Goal: Check status: Check status

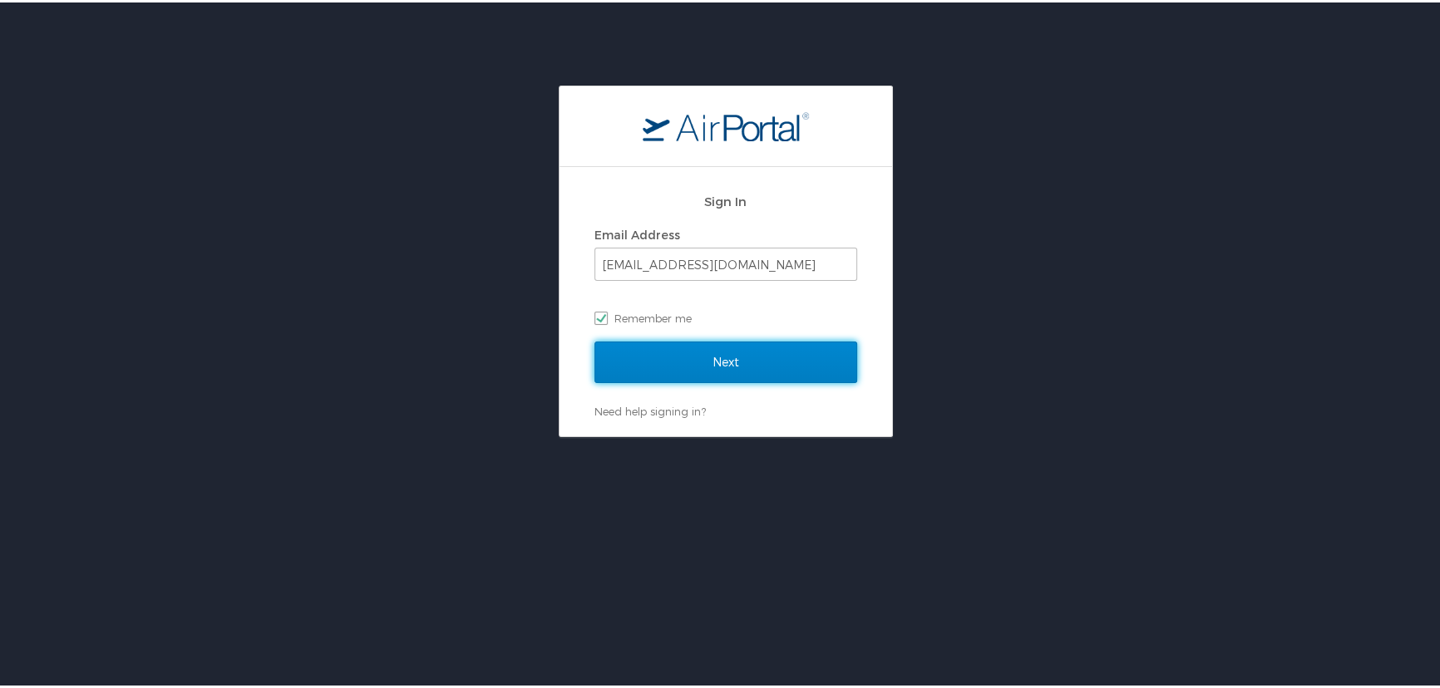
click at [684, 346] on input "Next" at bounding box center [725, 360] width 263 height 42
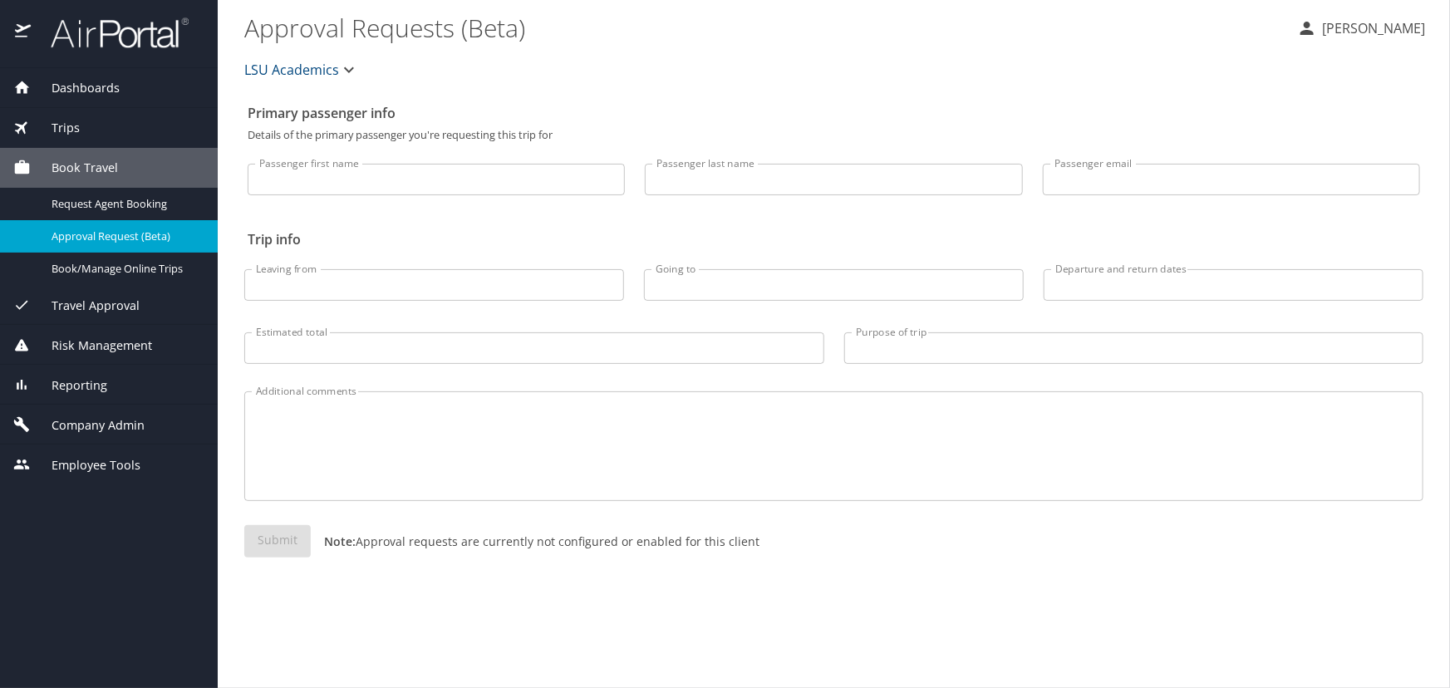
click at [51, 119] on span "Trips" at bounding box center [55, 128] width 49 height 18
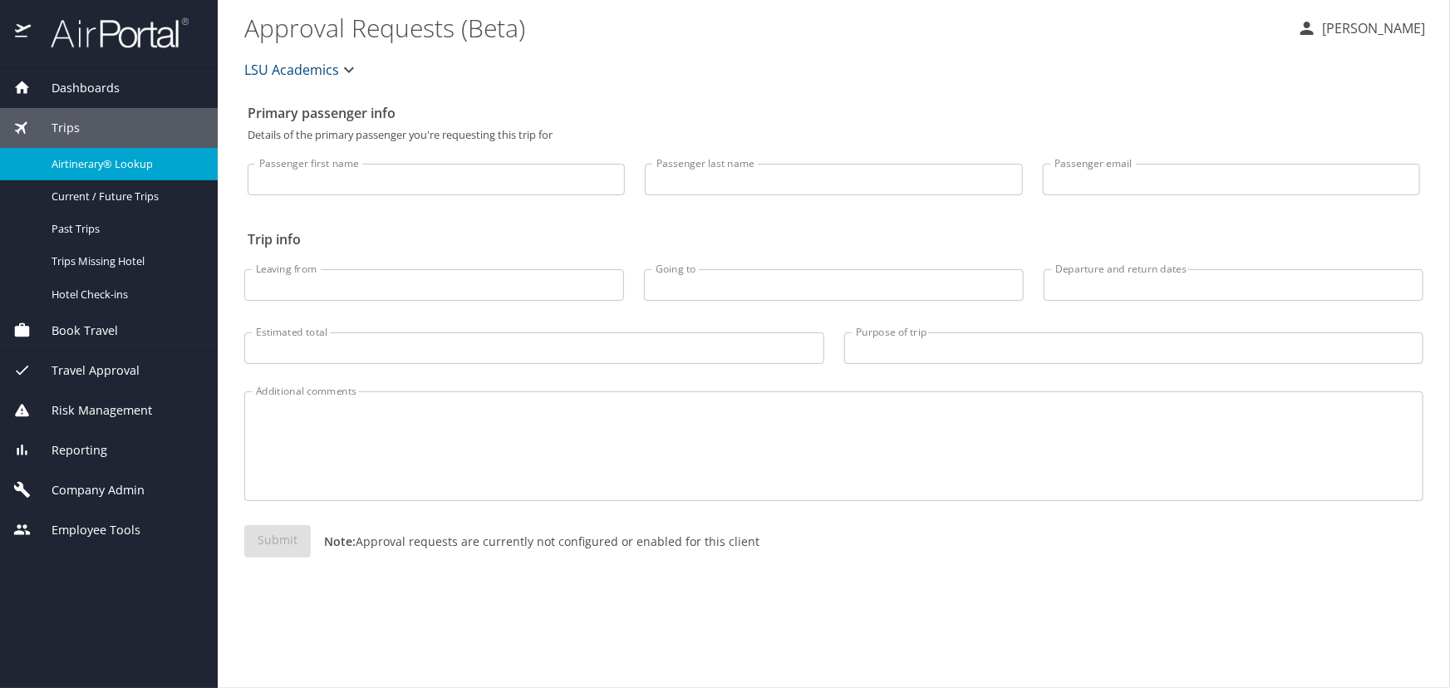
click at [94, 151] on link "Airtinerary® Lookup" at bounding box center [109, 164] width 218 height 32
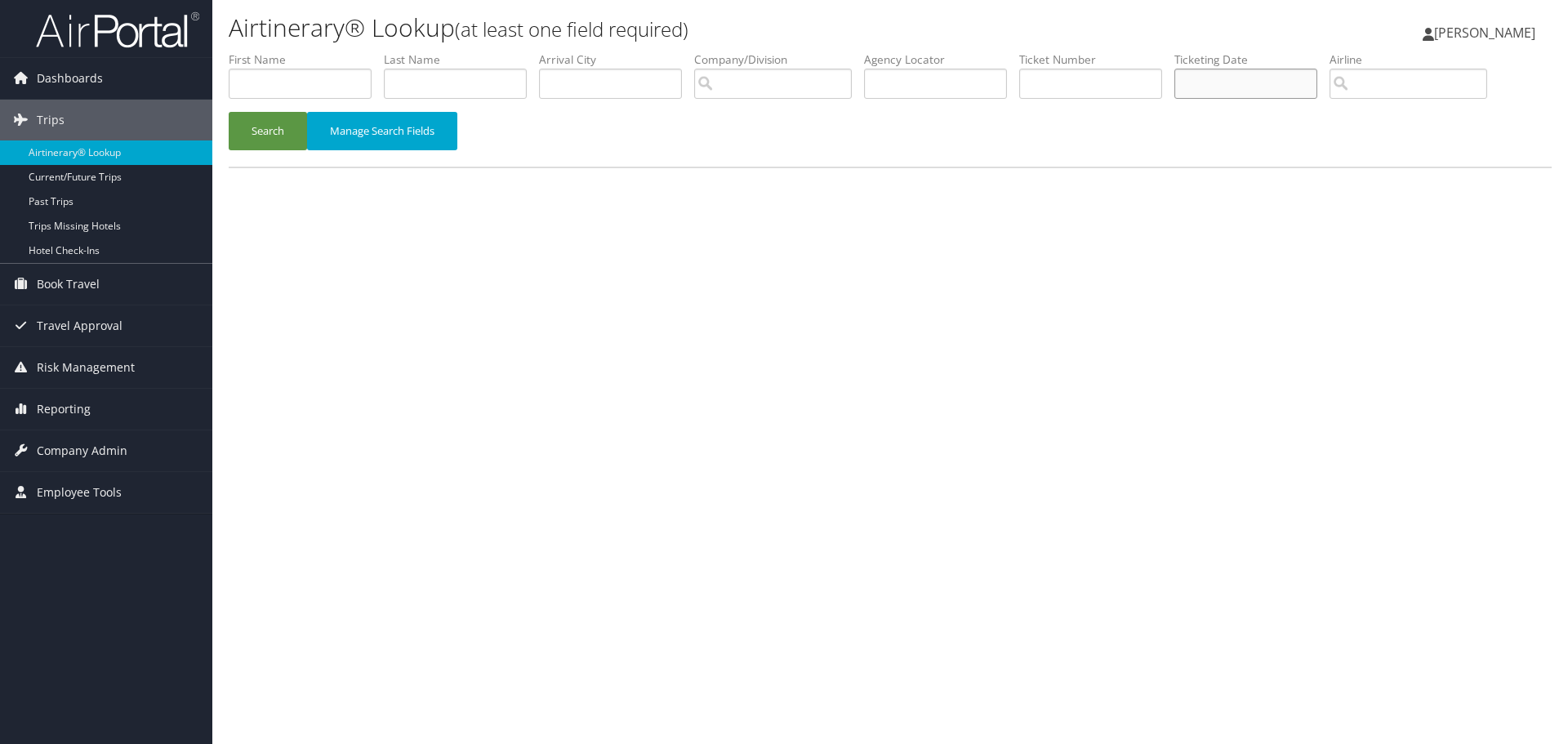
click at [1236, 85] on input "text" at bounding box center [1245, 84] width 142 height 30
click at [1133, 88] on input "text" at bounding box center [1090, 84] width 142 height 30
paste input "0017140783077"
type input "0017140783077"
click at [229, 112] on button "Search" at bounding box center [268, 131] width 79 height 38
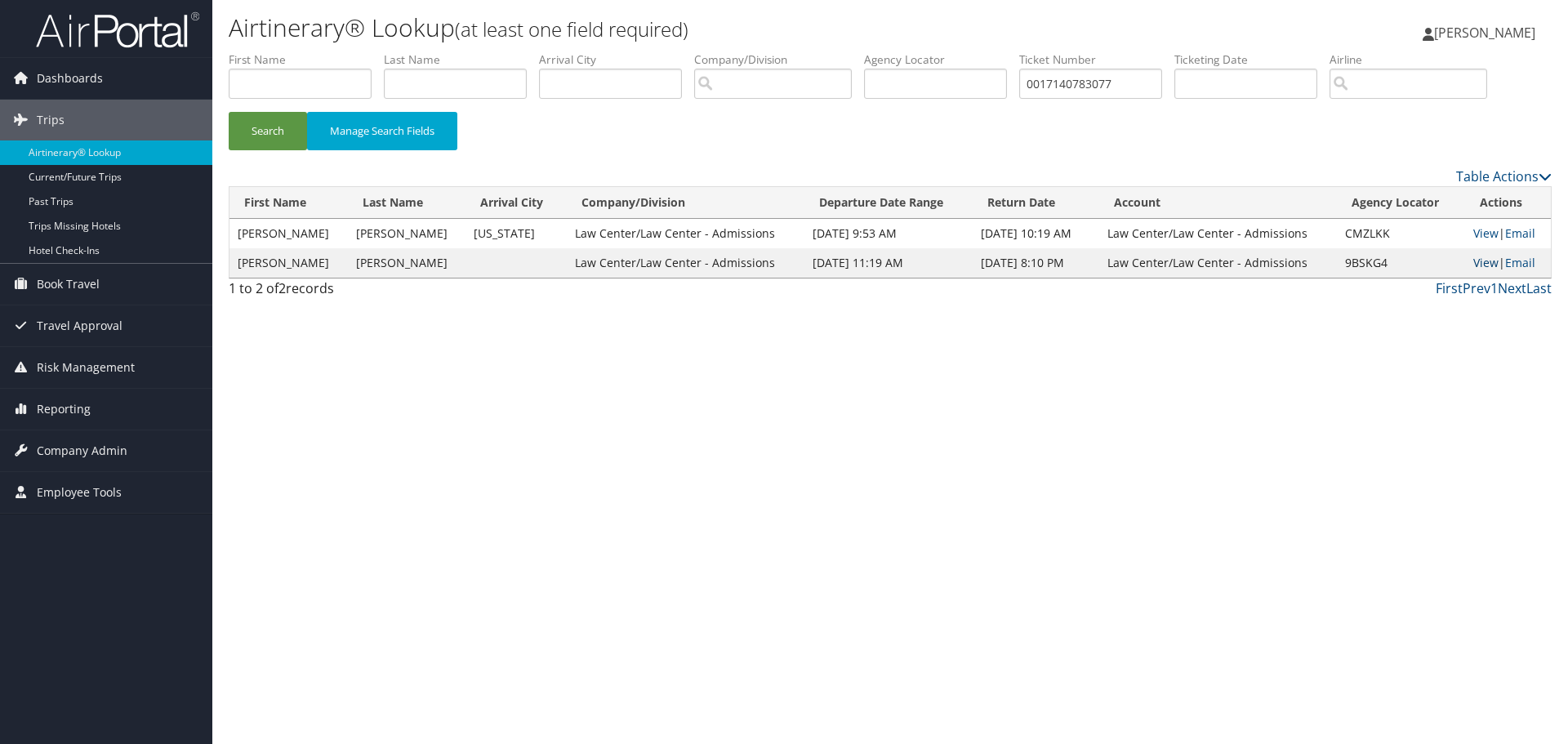
click at [1476, 263] on link "View" at bounding box center [1485, 262] width 26 height 16
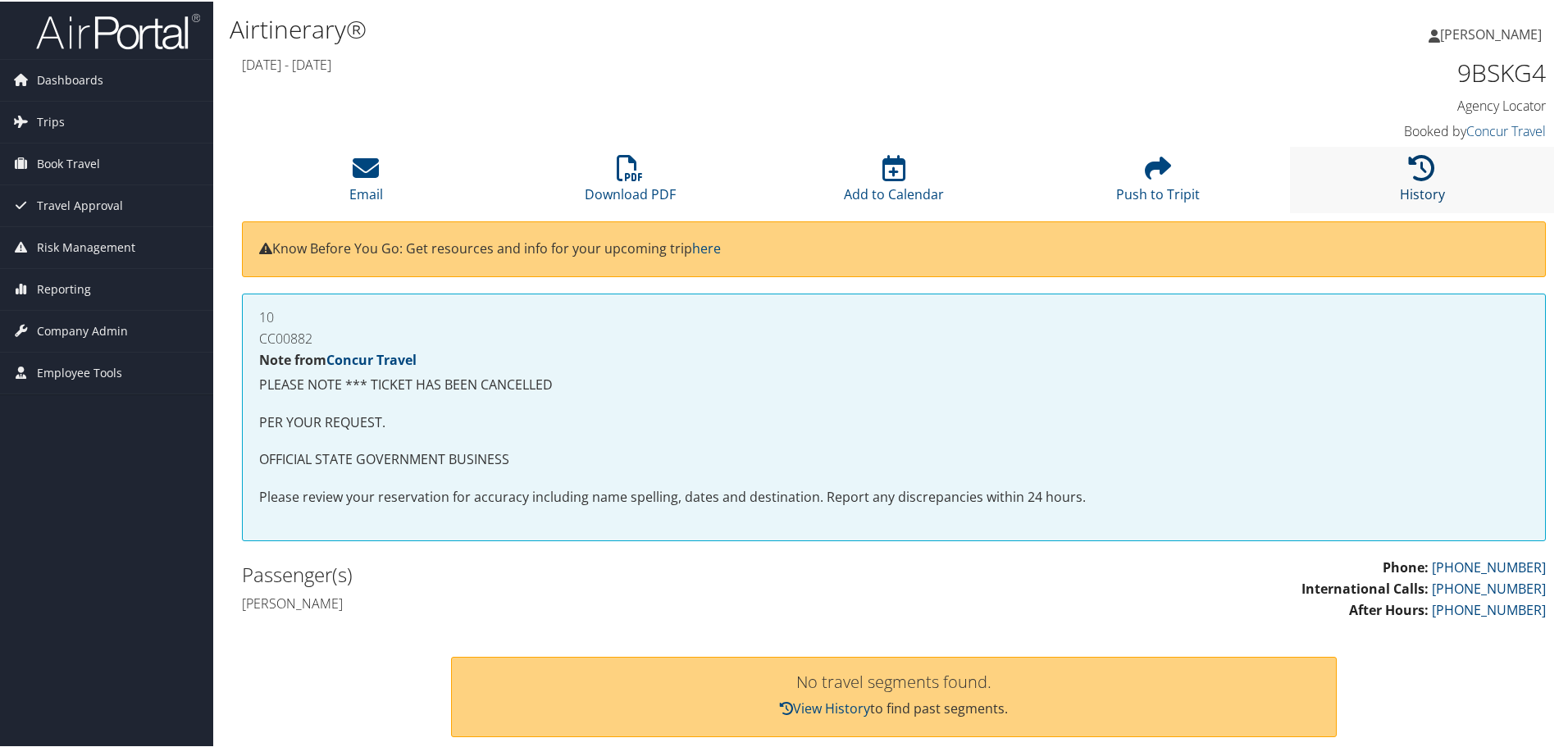
click at [1407, 199] on link "History" at bounding box center [1423, 183] width 45 height 39
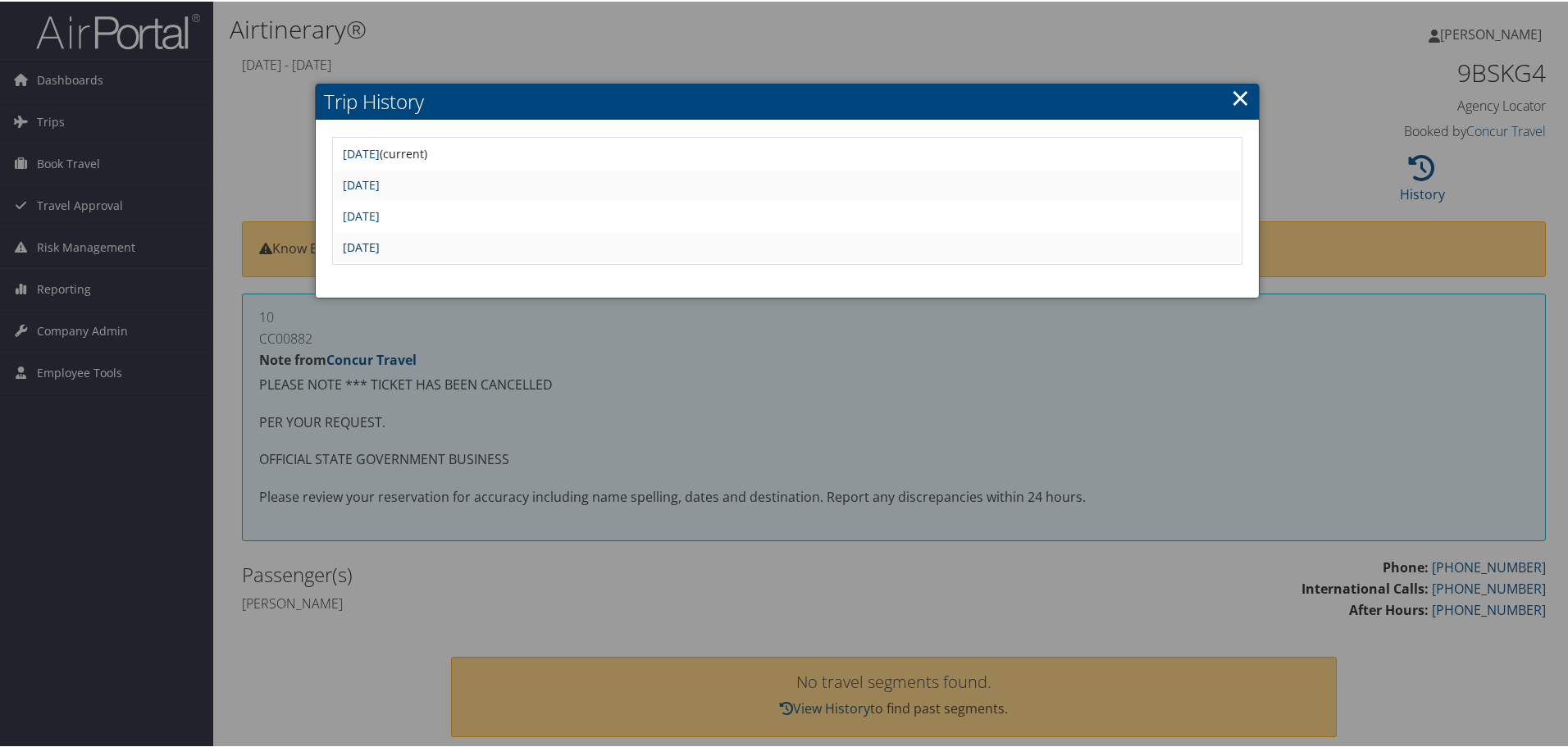
click at [380, 248] on link "Mon Oct 21 11:44:33 MDT 2024" at bounding box center [360, 246] width 37 height 16
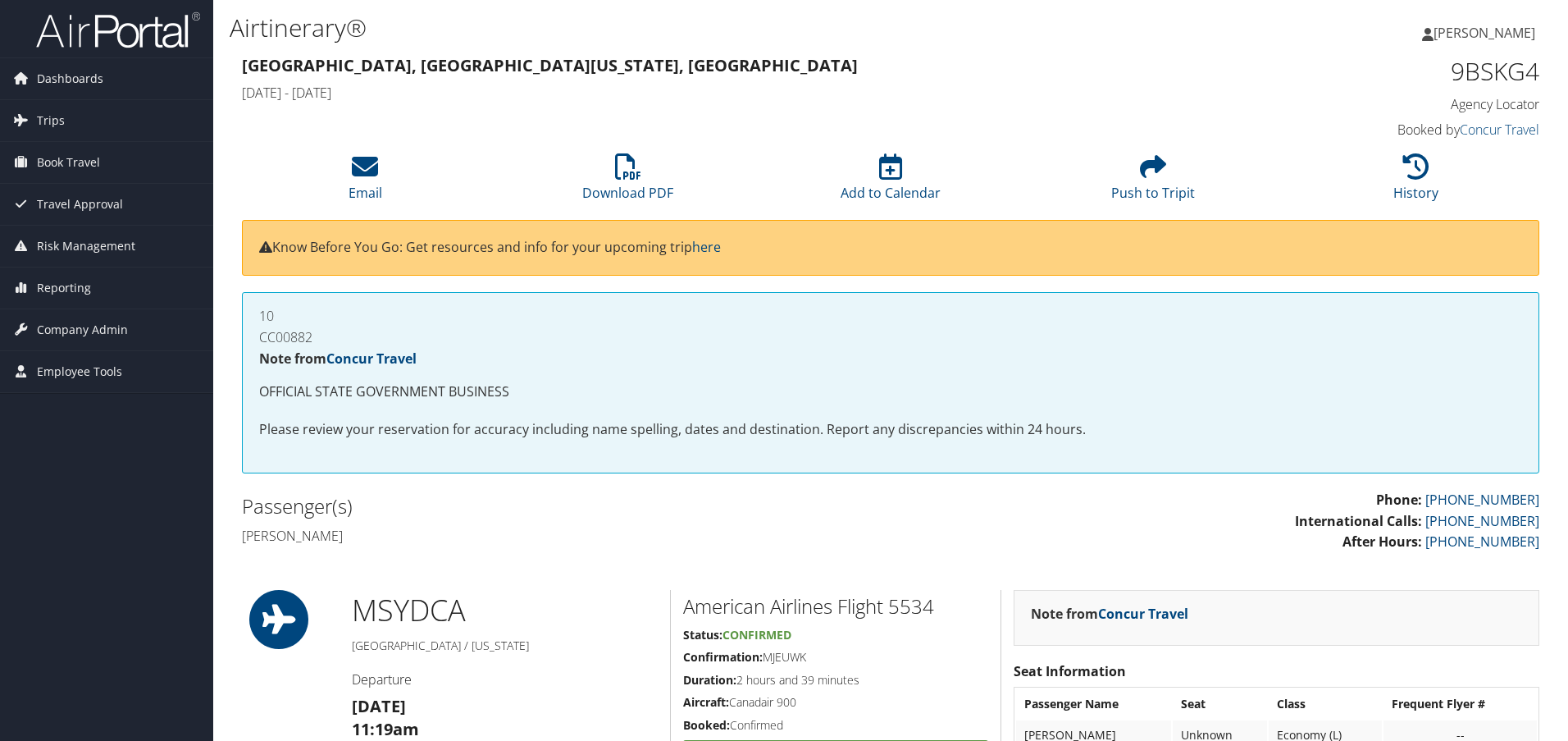
scroll to position [410, 0]
